Goal: Transaction & Acquisition: Purchase product/service

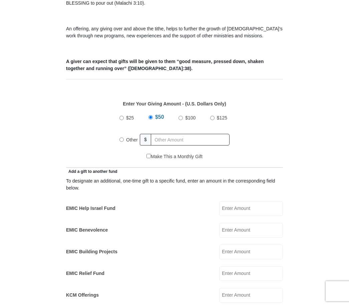
scroll to position [216, 0]
click at [256, 204] on input "EMIC Help Israel Fund" at bounding box center [251, 208] width 64 height 15
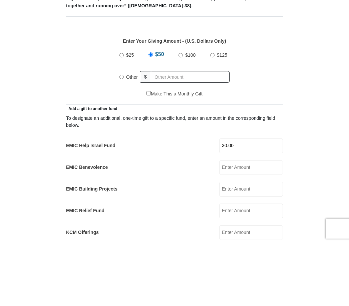
type input "30.00"
click at [126, 132] on label "Other" at bounding box center [132, 139] width 16 height 15
click at [124, 137] on input "Other" at bounding box center [121, 139] width 4 height 4
radio input "true"
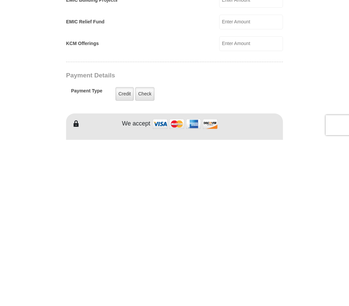
scroll to position [302, 0]
type input "290.00"
click at [123, 253] on label "Credit" at bounding box center [124, 260] width 18 height 14
click at [0, 0] on input "Credit" at bounding box center [0, 0] width 0 height 0
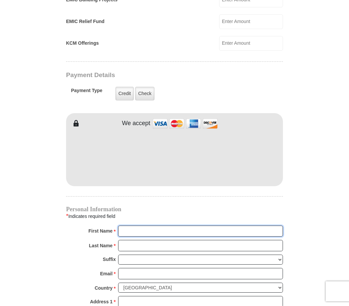
click at [135, 228] on input "First Name *" at bounding box center [200, 230] width 165 height 11
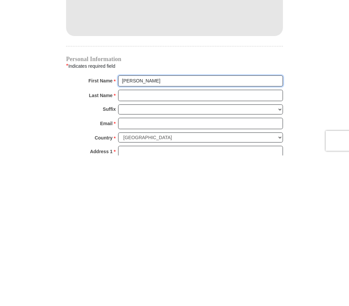
type input "[PERSON_NAME]"
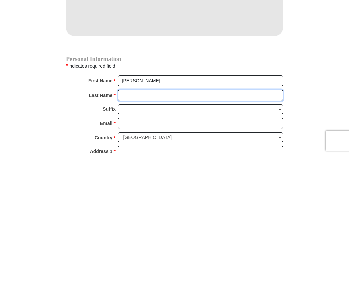
click at [145, 240] on input "Last Name *" at bounding box center [200, 245] width 165 height 11
type input "[PERSON_NAME]"
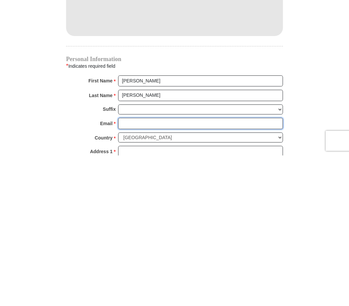
click at [144, 268] on input "Email *" at bounding box center [200, 273] width 165 height 11
type input "[EMAIL_ADDRESS][DOMAIN_NAME]"
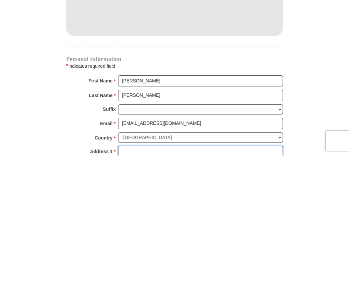
click at [171, 296] on input "Address 1 *" at bounding box center [200, 301] width 165 height 11
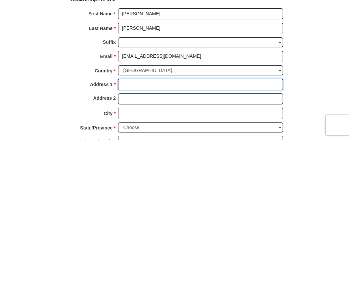
type input "5"
type input "[STREET_ADDRESS][PERSON_NAME]"
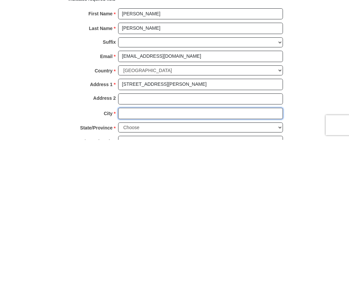
click at [147, 274] on input "City *" at bounding box center [200, 279] width 165 height 11
type input "[PERSON_NAME]"
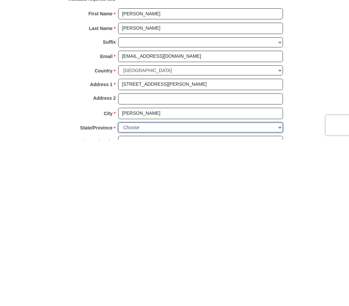
click at [163, 288] on select "Choose [US_STATE] [US_STATE] [US_STATE] [US_STATE] [US_STATE] Armed Forces Amer…" at bounding box center [200, 293] width 165 height 10
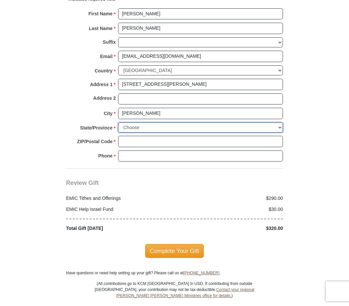
select select "[GEOGRAPHIC_DATA]"
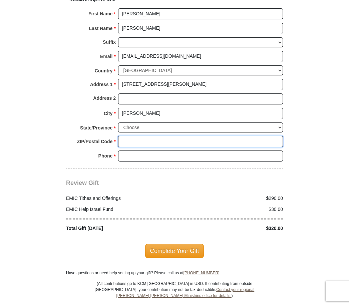
click at [136, 136] on input "ZIP/Postal Code *" at bounding box center [200, 141] width 165 height 11
type input "75062"
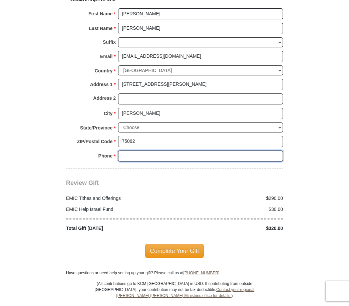
click at [166, 150] on input "Phone * *" at bounding box center [200, 155] width 165 height 11
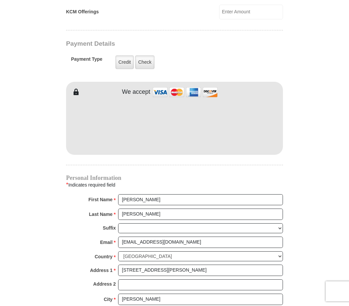
scroll to position [499, 0]
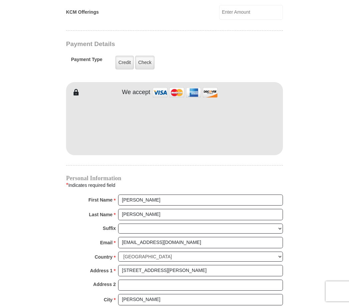
type input "4696930365"
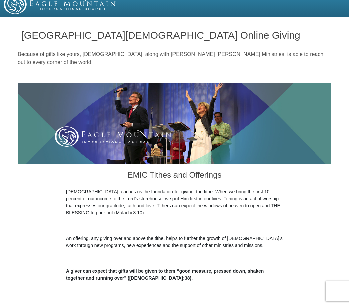
scroll to position [0, 0]
